Goal: Task Accomplishment & Management: Use online tool/utility

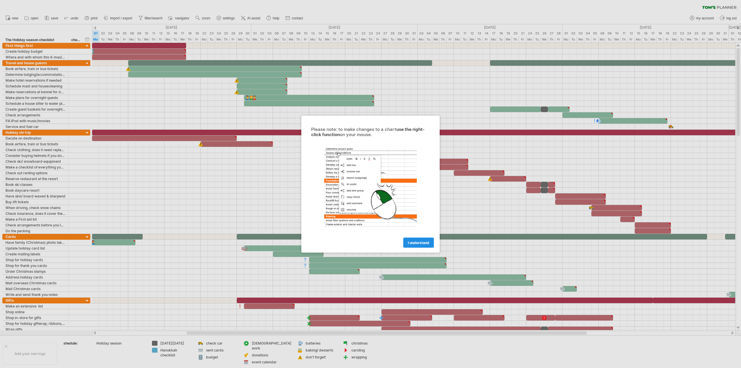
click at [418, 243] on span "I understand" at bounding box center [418, 242] width 21 height 4
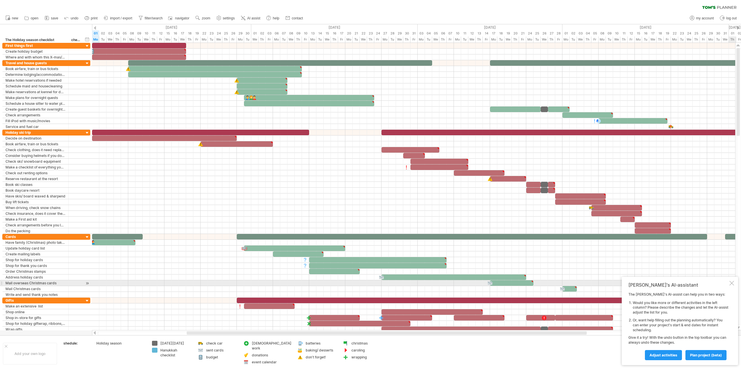
click at [733, 285] on div at bounding box center [732, 283] width 5 height 5
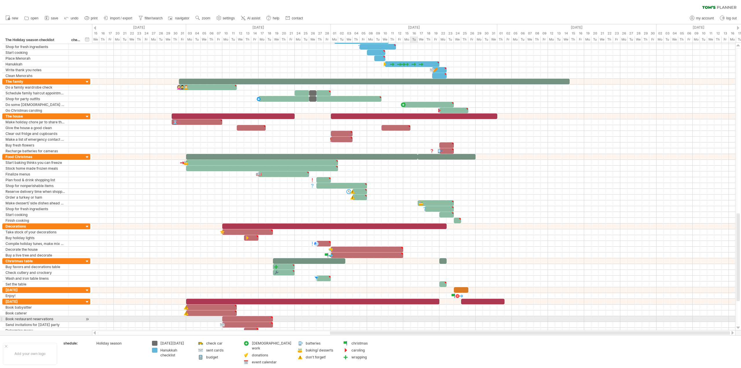
drag, startPoint x: 229, startPoint y: 333, endPoint x: 412, endPoint y: 319, distance: 183.6
click at [412, 319] on div "Trying to reach [DOMAIN_NAME] Connected again... 0% clear filter new" at bounding box center [370, 184] width 741 height 368
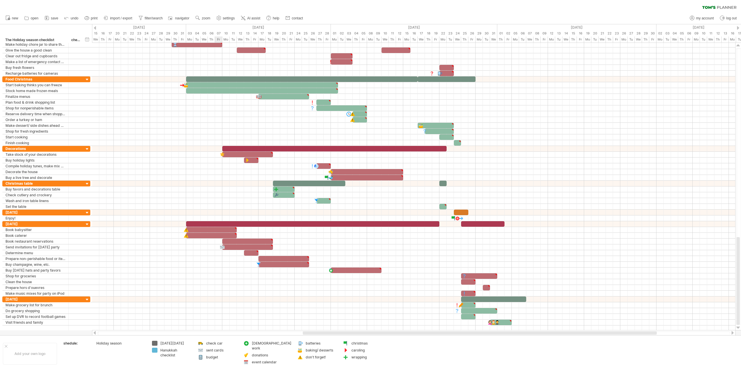
type textarea "**********"
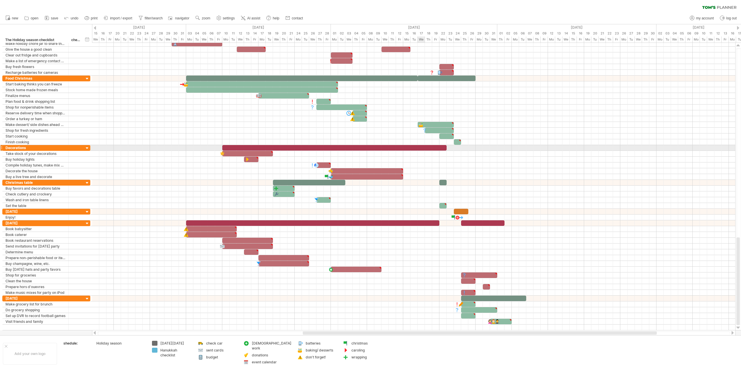
click at [421, 148] on div at bounding box center [334, 148] width 224 height 6
click at [15, 19] on span "new" at bounding box center [15, 18] width 6 height 4
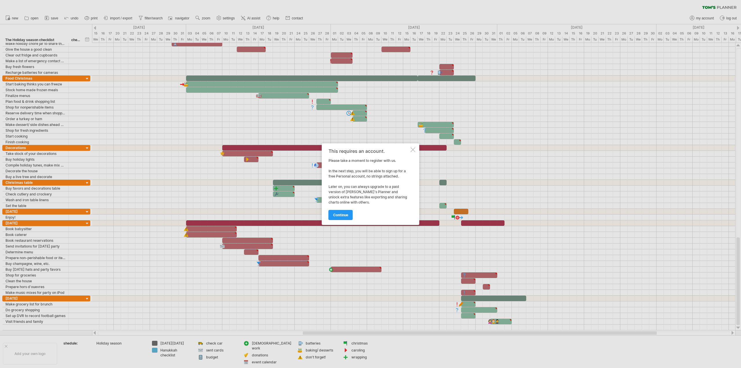
click at [345, 214] on span "continue" at bounding box center [340, 215] width 15 height 4
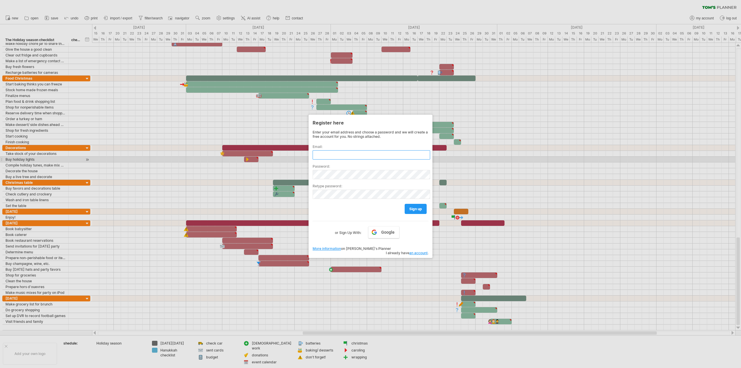
click at [353, 155] on input "text" at bounding box center [372, 154] width 118 height 9
click at [390, 229] on link "Google" at bounding box center [383, 232] width 31 height 12
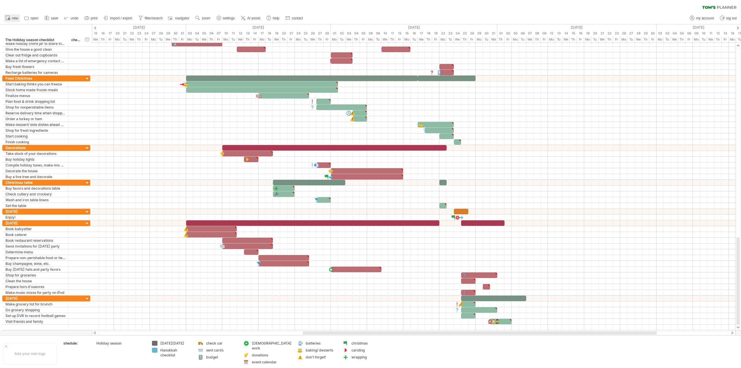
click at [15, 19] on span "new" at bounding box center [15, 18] width 6 height 4
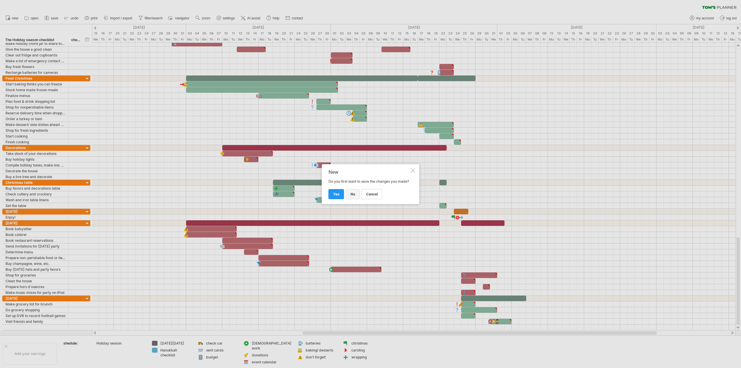
click at [350, 194] on link "no" at bounding box center [353, 194] width 14 height 10
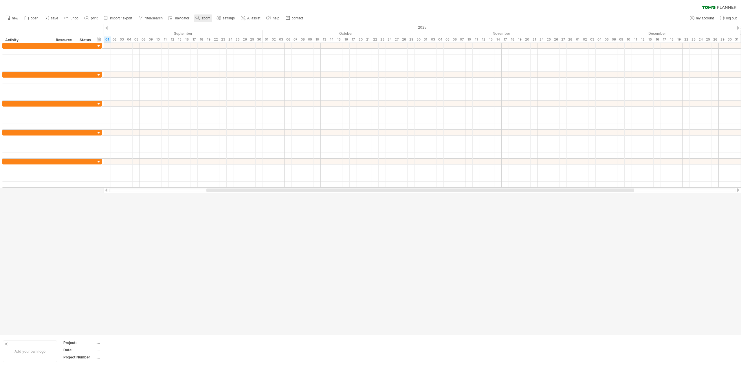
click at [207, 20] on span "zoom" at bounding box center [206, 18] width 8 height 4
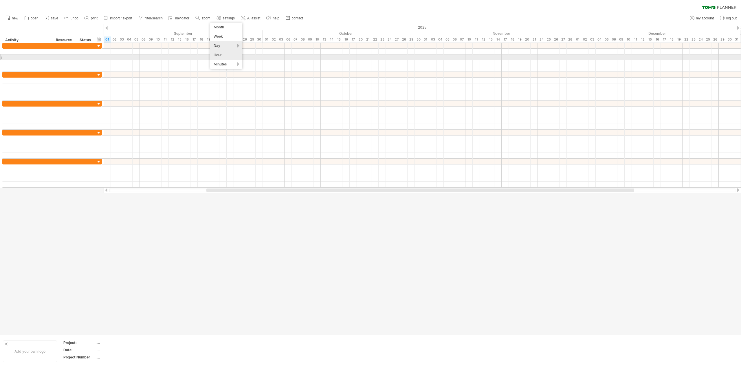
click at [227, 55] on div "Hour" at bounding box center [226, 54] width 32 height 9
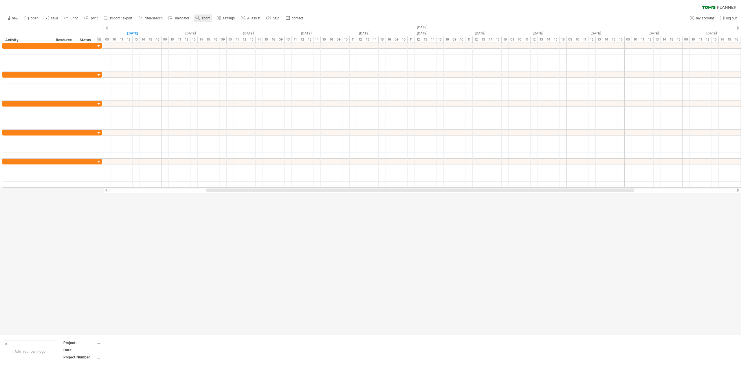
click at [209, 19] on span "zoom" at bounding box center [206, 18] width 8 height 4
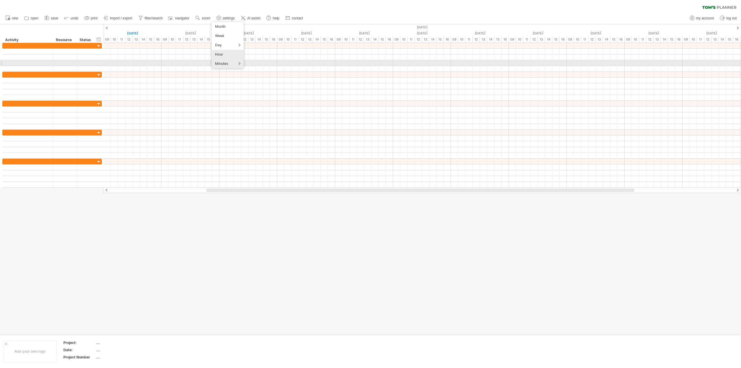
click at [229, 62] on div "Minutes" at bounding box center [228, 63] width 32 height 9
click at [249, 65] on div at bounding box center [423, 63] width 638 height 6
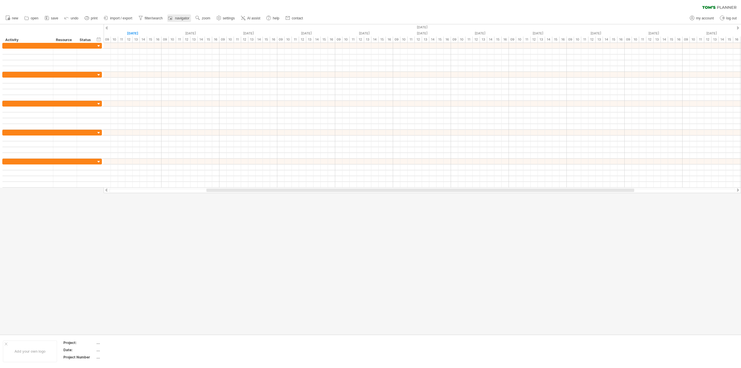
click at [187, 18] on span "navigator" at bounding box center [182, 18] width 14 height 4
click at [201, 17] on use at bounding box center [198, 18] width 6 height 6
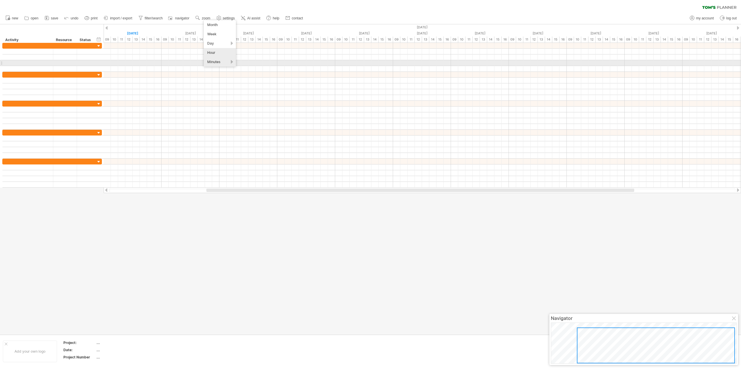
click at [232, 61] on div "Minutes" at bounding box center [220, 61] width 32 height 9
click at [244, 67] on div "15 minutes" at bounding box center [251, 68] width 32 height 9
